Goal: Transaction & Acquisition: Purchase product/service

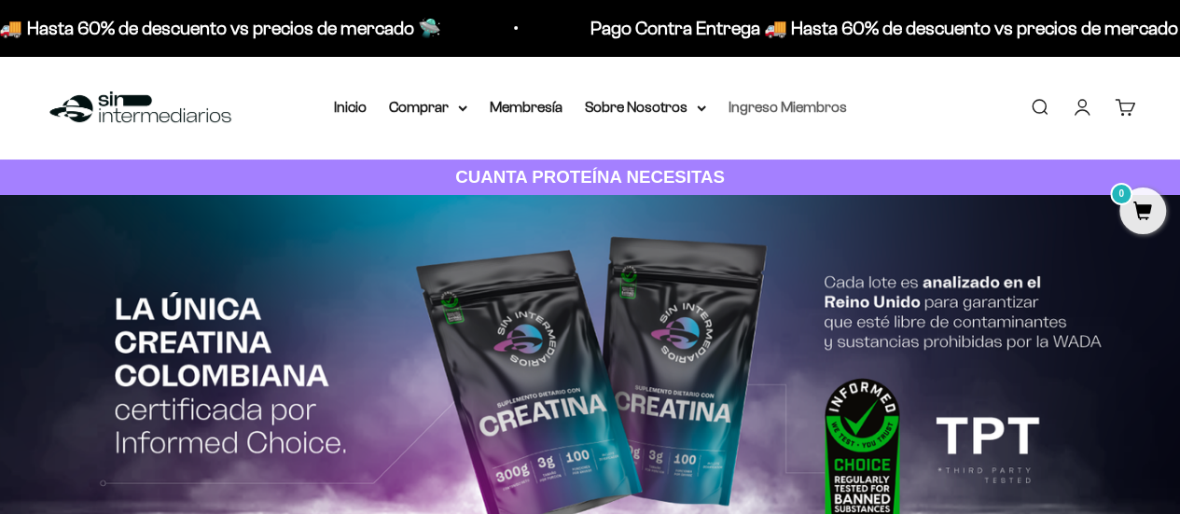
click at [800, 104] on link "Ingreso Miembros" at bounding box center [787, 107] width 118 height 16
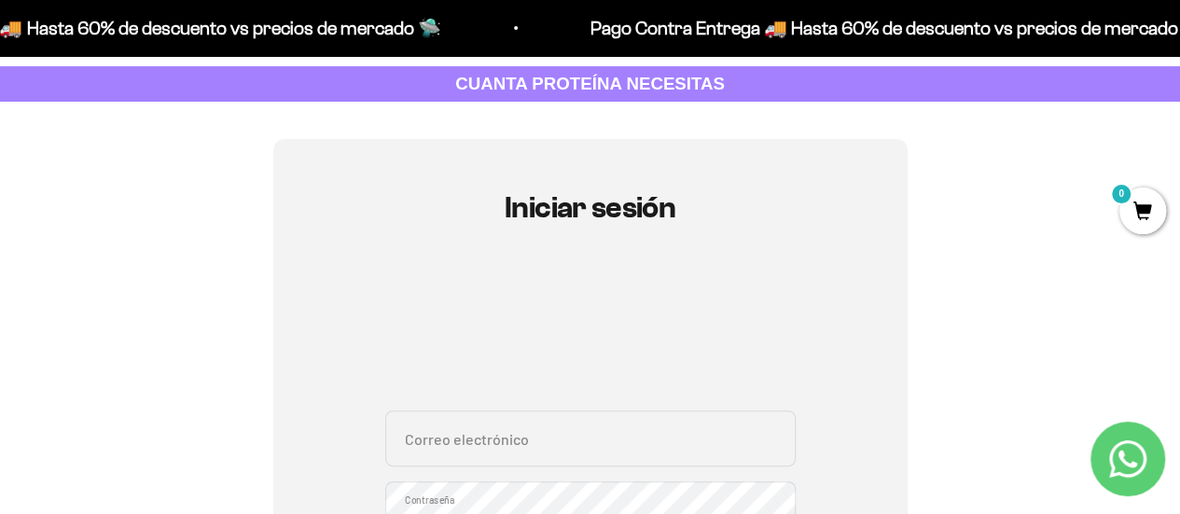
scroll to position [186, 0]
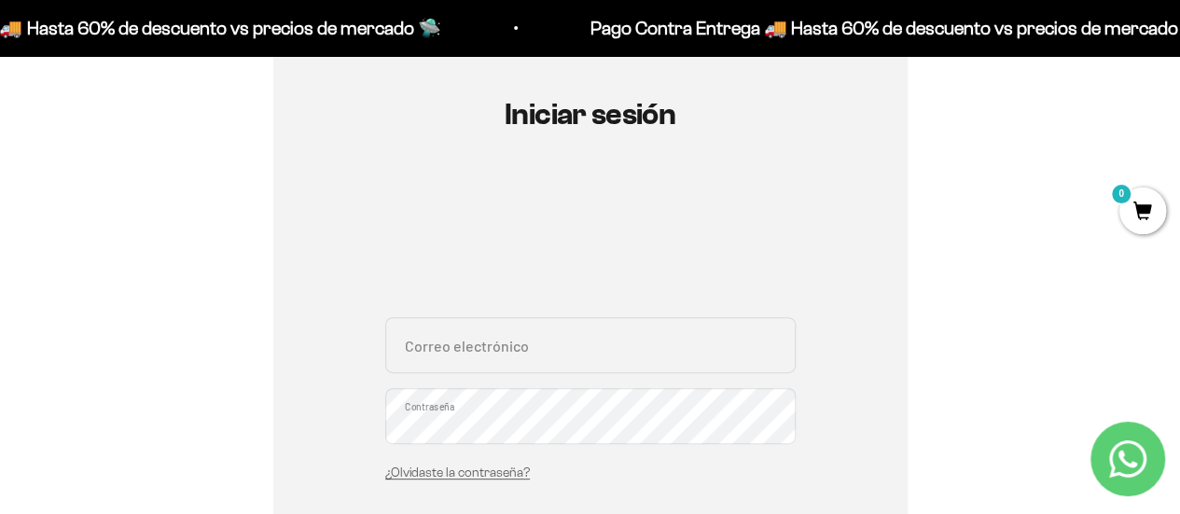
click at [466, 341] on input "Correo electrónico" at bounding box center [590, 345] width 410 height 56
type input "[EMAIL_ADDRESS][DOMAIN_NAME]"
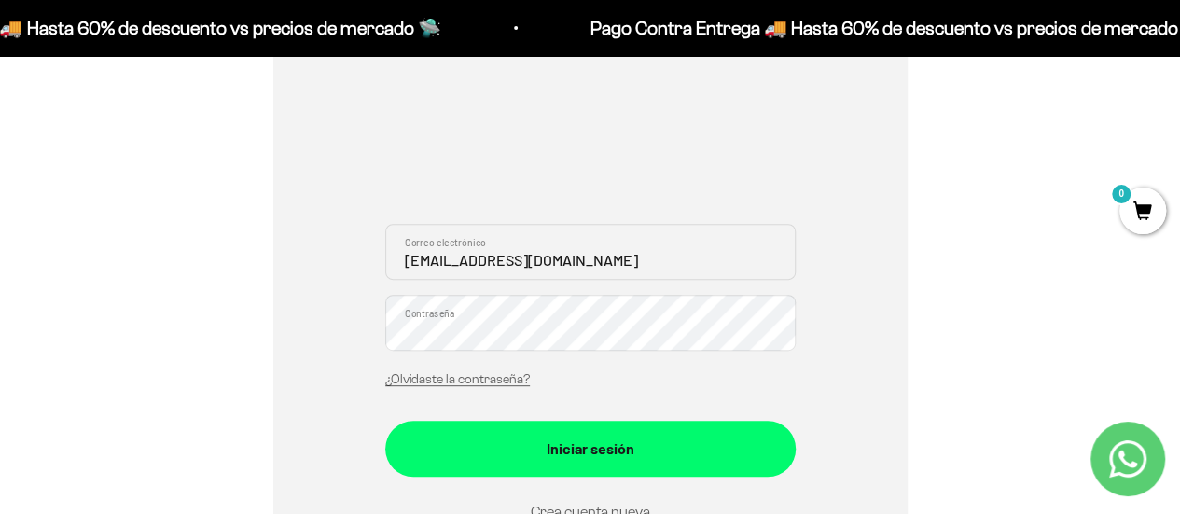
scroll to position [373, 0]
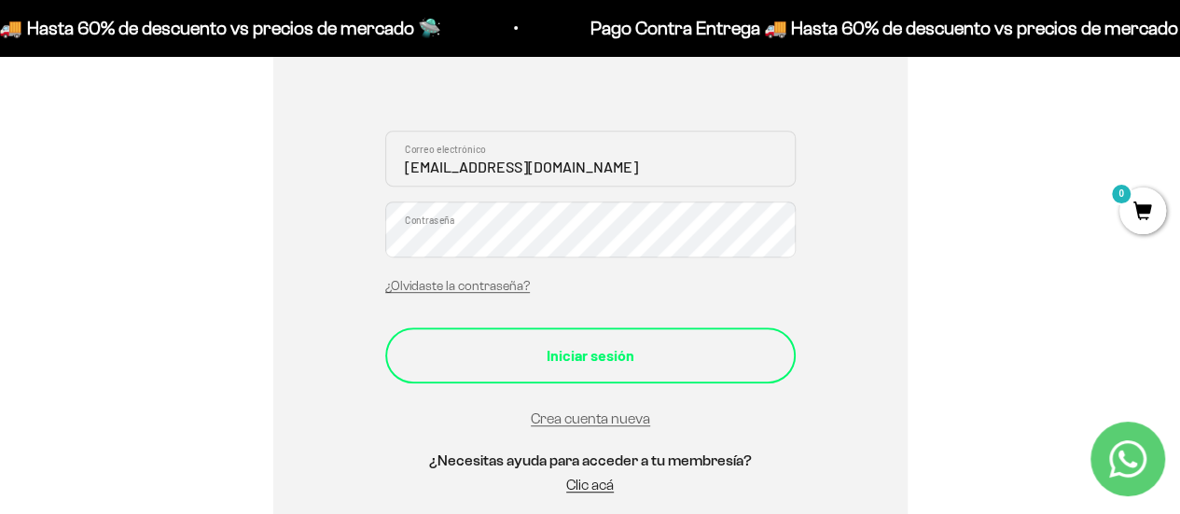
click at [582, 360] on div "Iniciar sesión" at bounding box center [590, 355] width 336 height 24
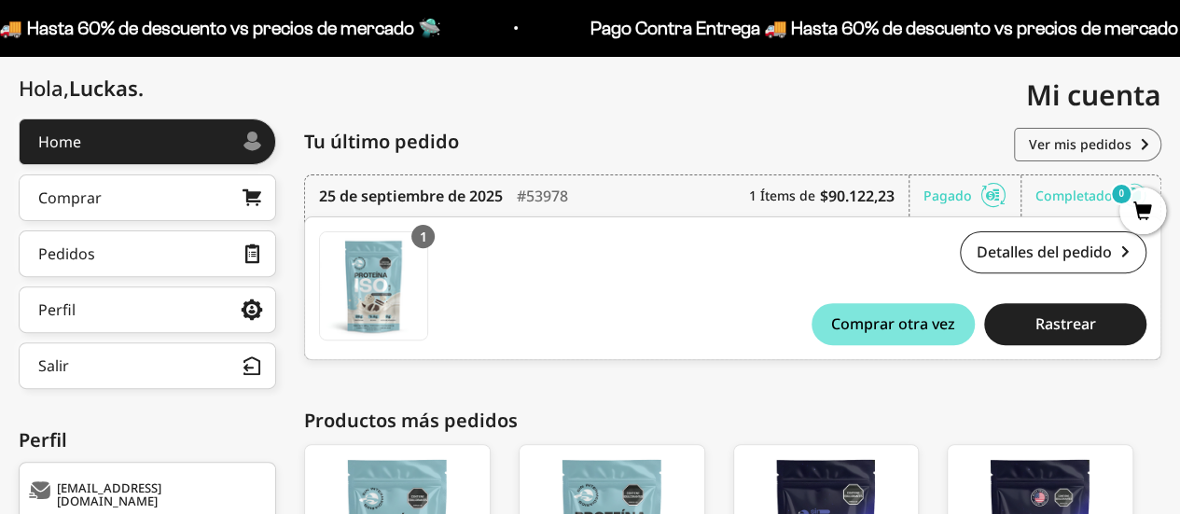
scroll to position [108, 0]
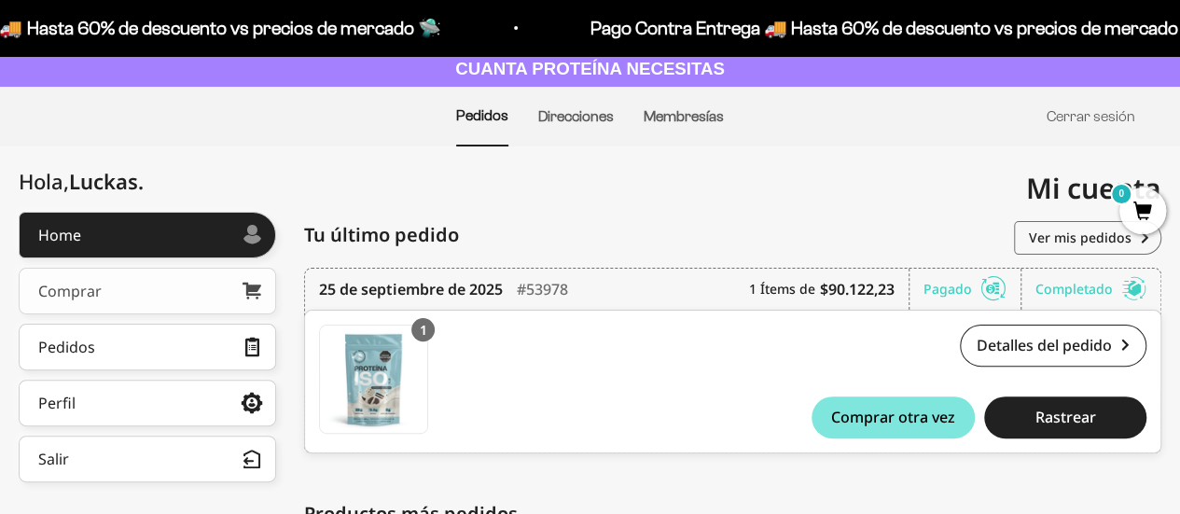
click at [73, 286] on div "Comprar" at bounding box center [69, 290] width 63 height 15
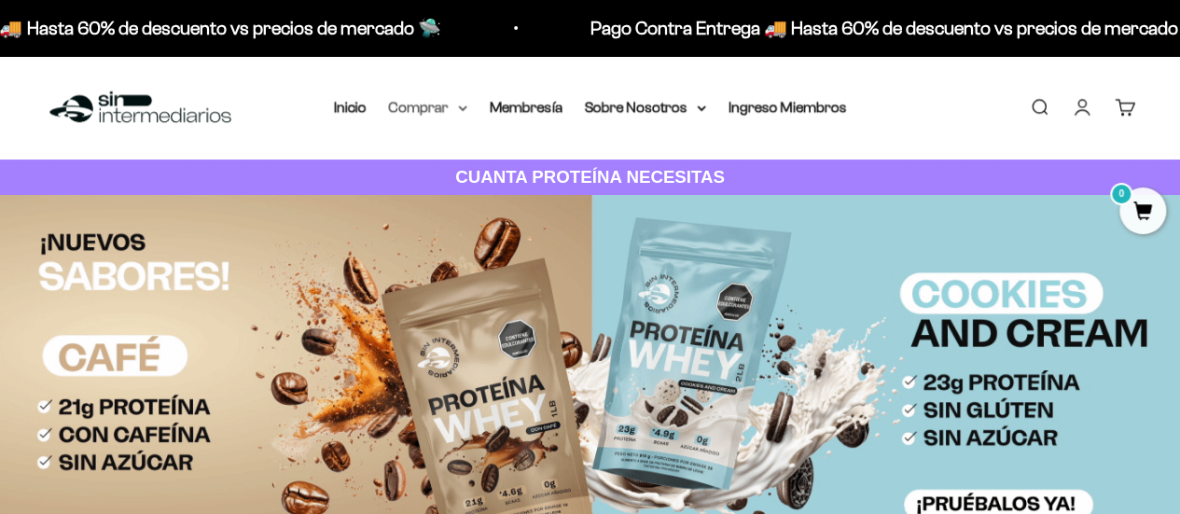
click at [430, 107] on summary "Comprar" at bounding box center [428, 107] width 78 height 24
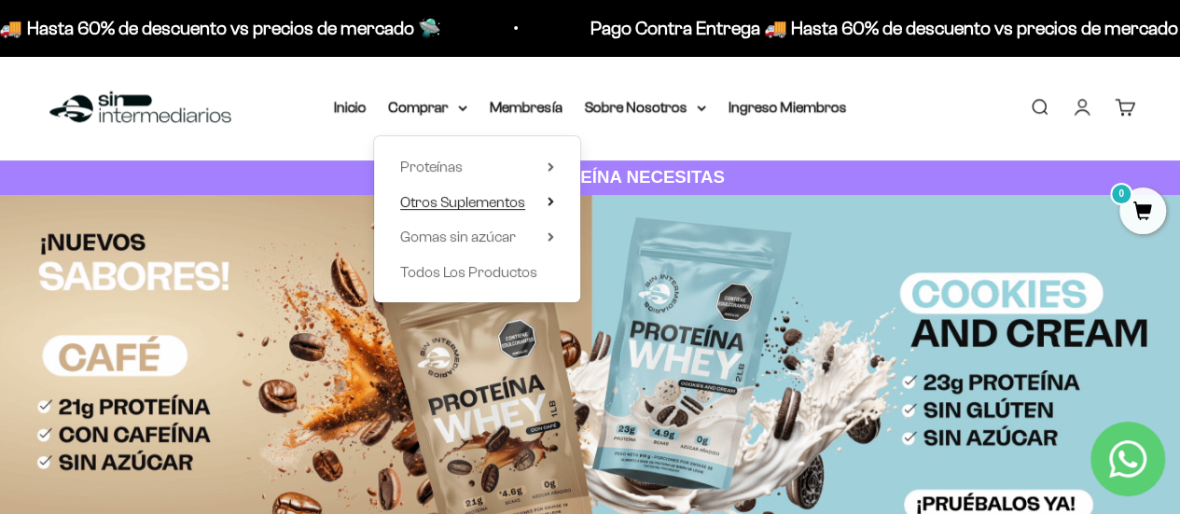
click at [451, 202] on span "Otros Suplementos" at bounding box center [462, 202] width 125 height 16
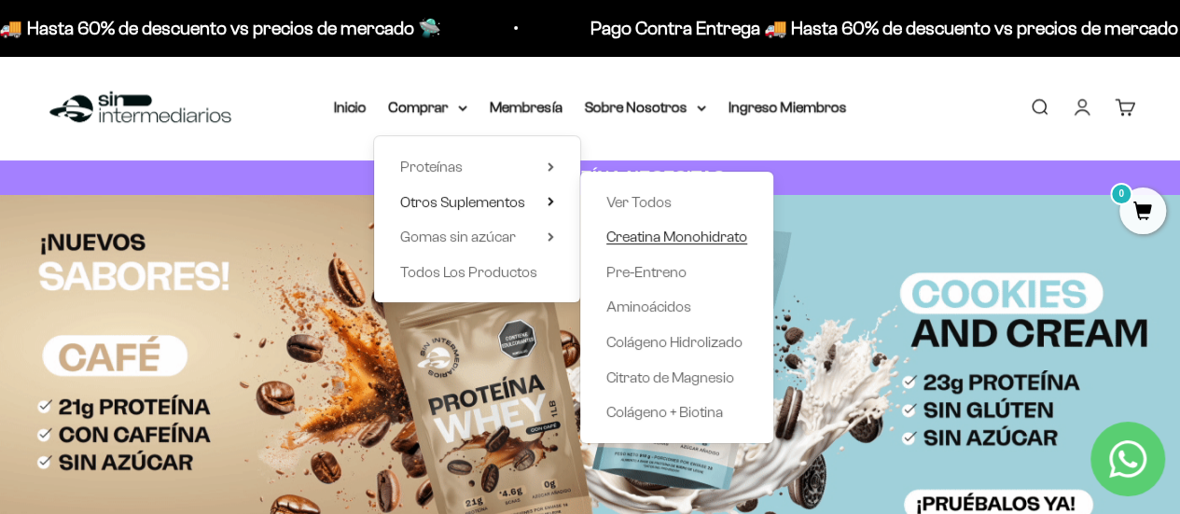
click at [649, 236] on span "Creatina Monohidrato" at bounding box center [676, 236] width 141 height 16
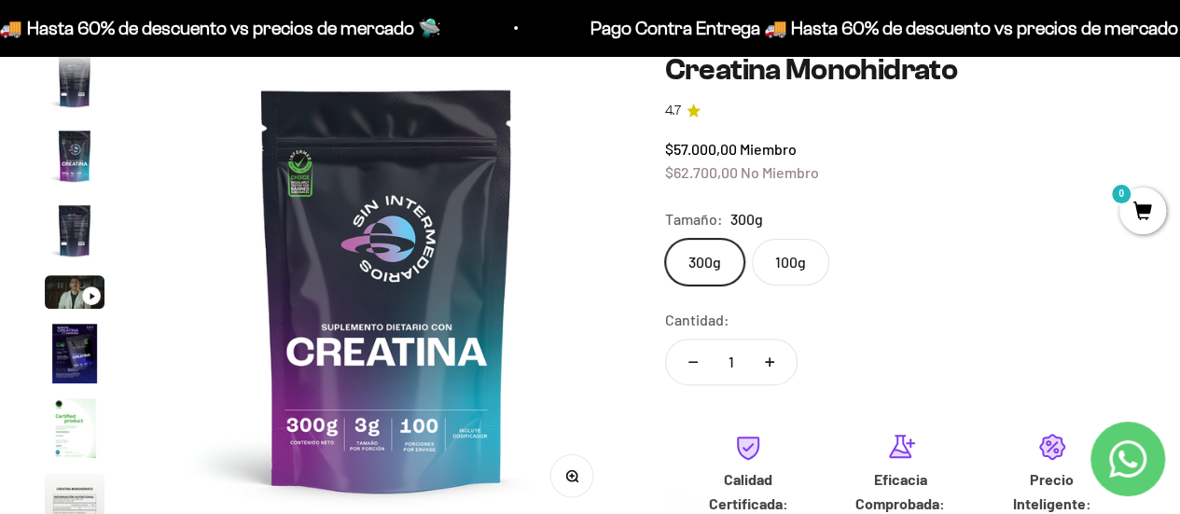
click at [793, 260] on label "100g" at bounding box center [790, 262] width 77 height 47
click at [665, 239] on input "100g" at bounding box center [664, 238] width 1 height 1
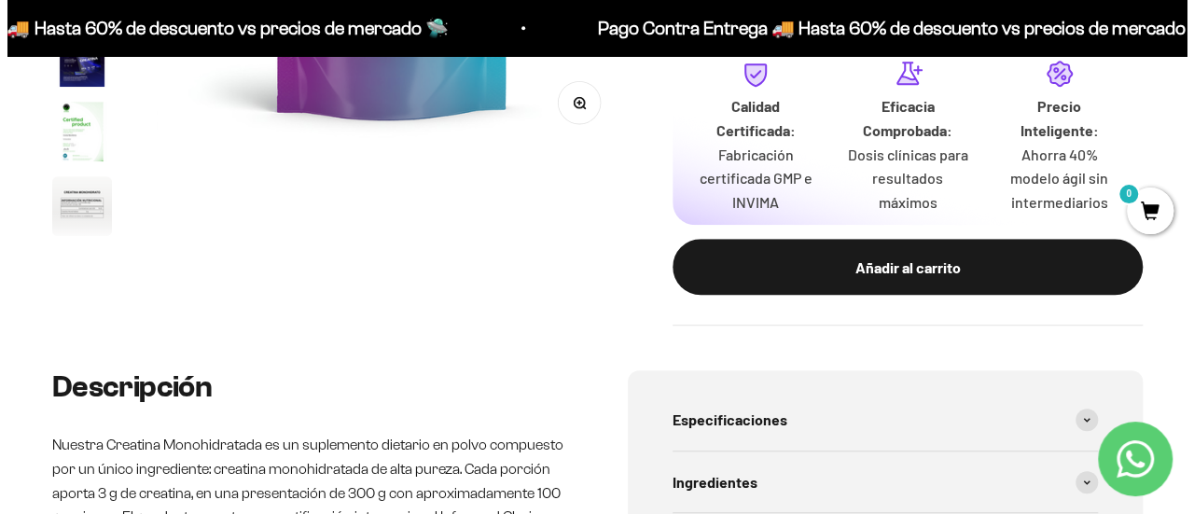
scroll to position [653, 0]
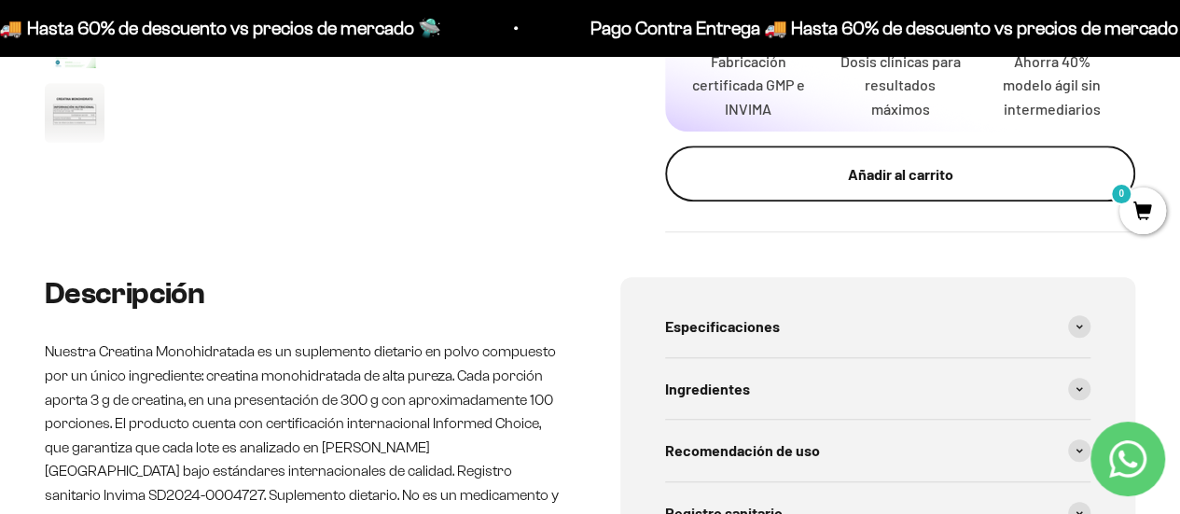
click at [815, 186] on div "Añadir al carrito" at bounding box center [899, 174] width 395 height 24
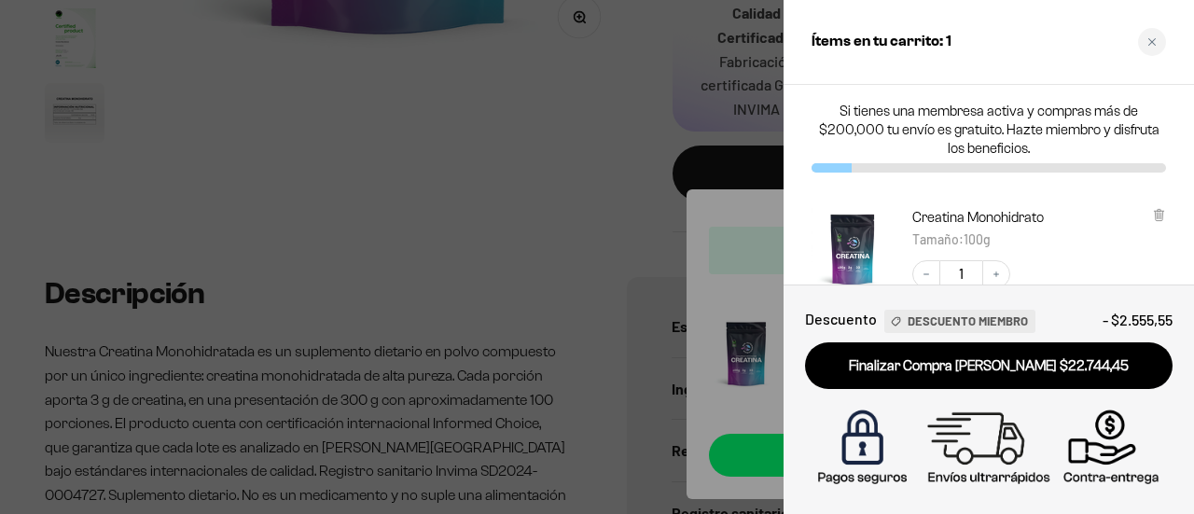
scroll to position [93, 0]
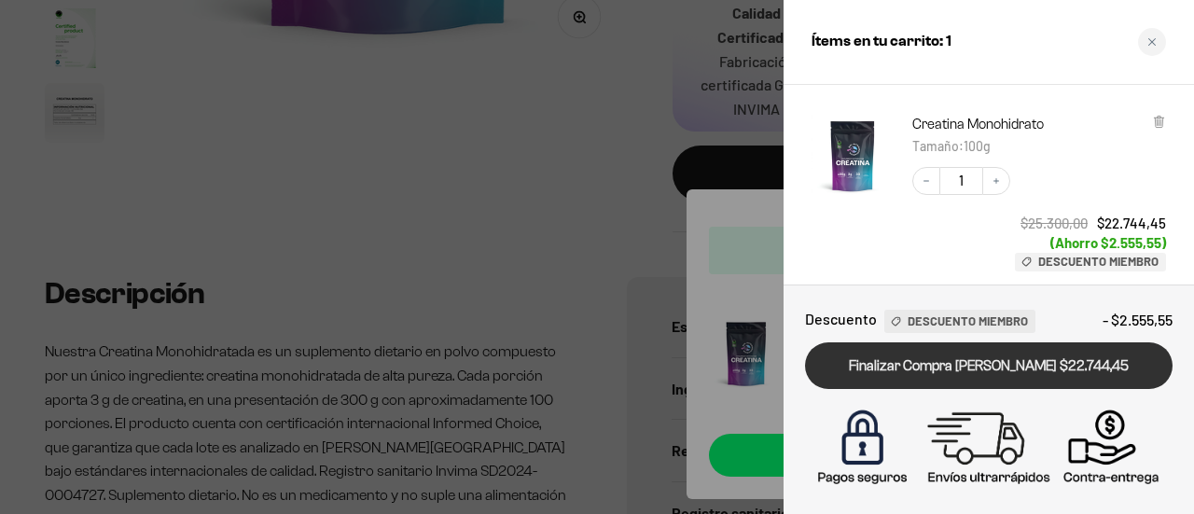
click at [947, 370] on link "Finalizar Compra Segura $22.744,45" at bounding box center [988, 366] width 367 height 48
